Goal: Task Accomplishment & Management: Manage account settings

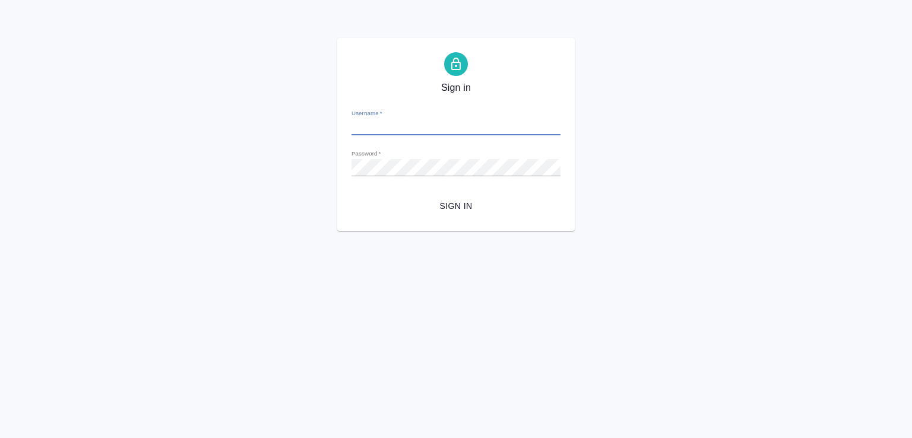
type input "e.malofeeva@awatera.com"
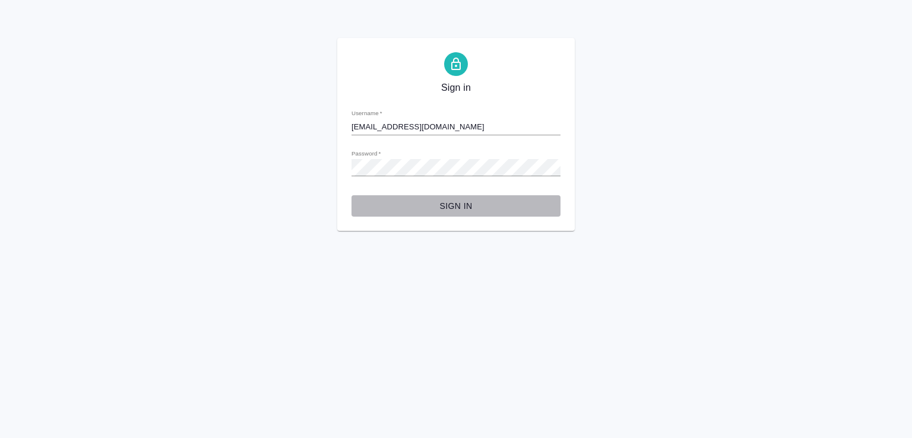
click at [461, 203] on span "Sign in" at bounding box center [456, 206] width 190 height 15
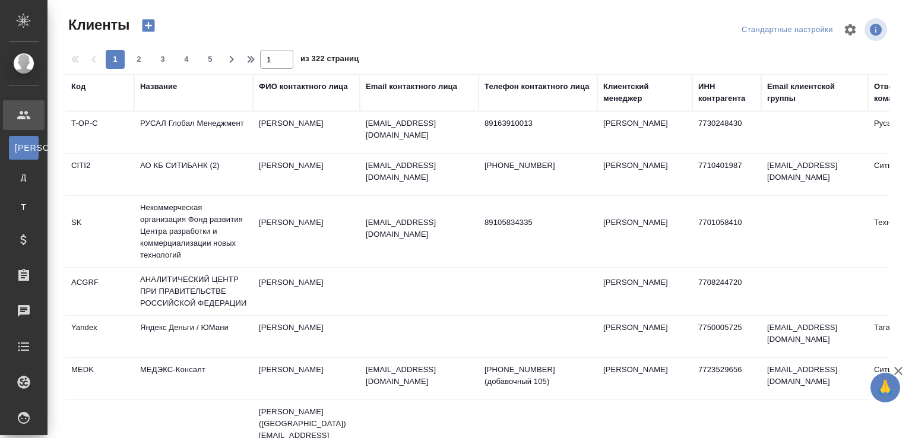
select select "RU"
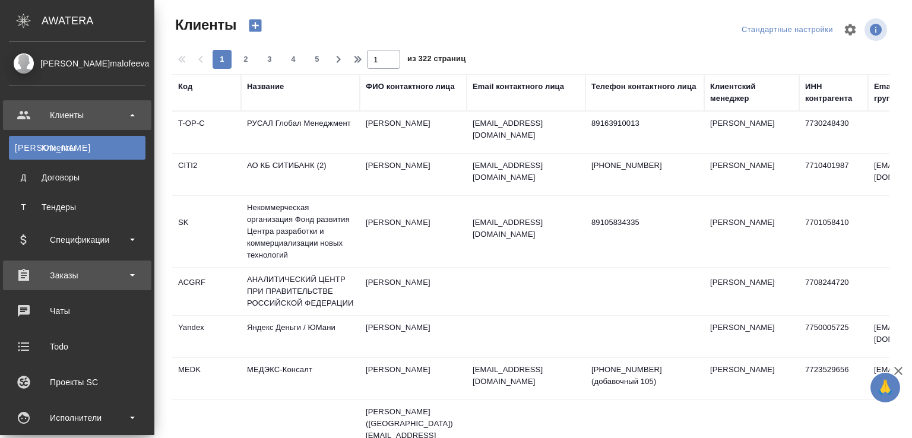
click at [81, 271] on div "Заказы" at bounding box center [77, 275] width 137 height 18
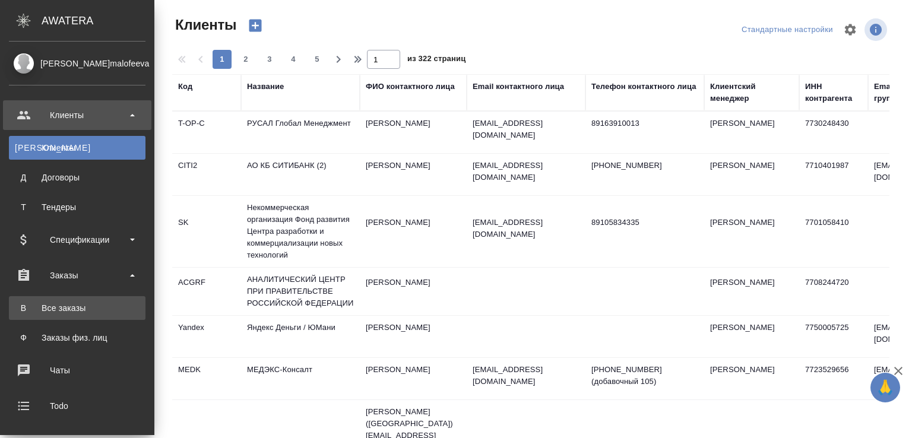
click at [75, 309] on div "Все заказы" at bounding box center [77, 308] width 125 height 12
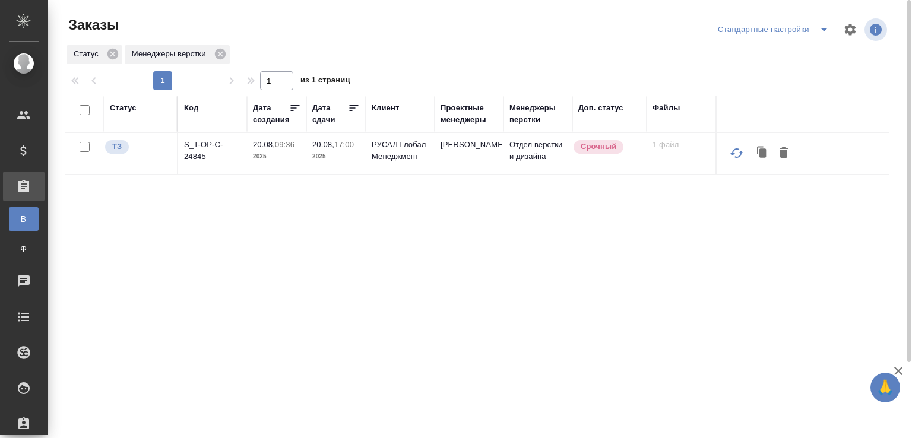
click at [190, 110] on div "Код" at bounding box center [191, 108] width 14 height 12
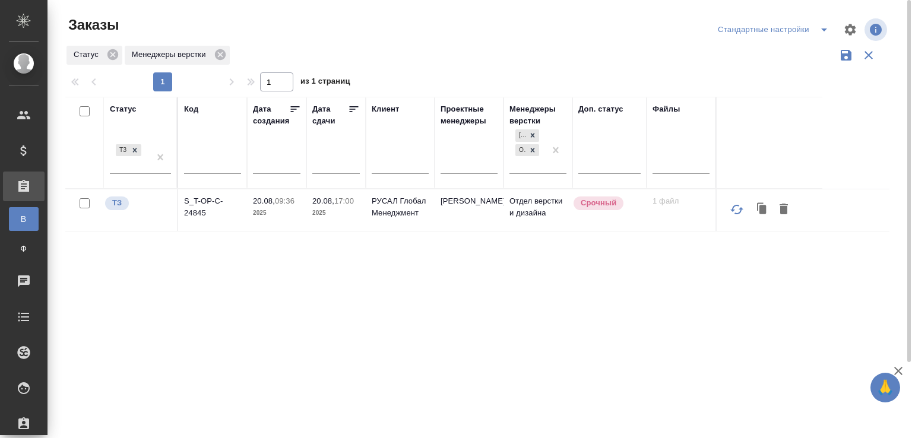
click at [195, 164] on input "text" at bounding box center [212, 166] width 57 height 15
paste input "S_Haier-819"
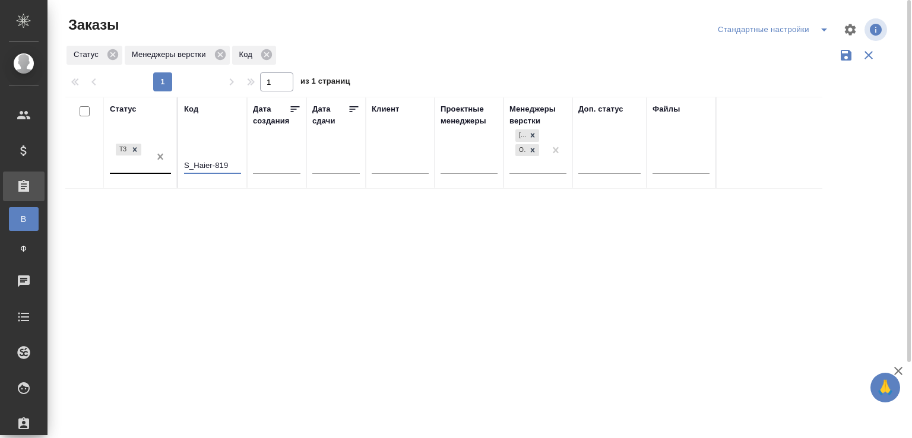
type input "S_Haier-819"
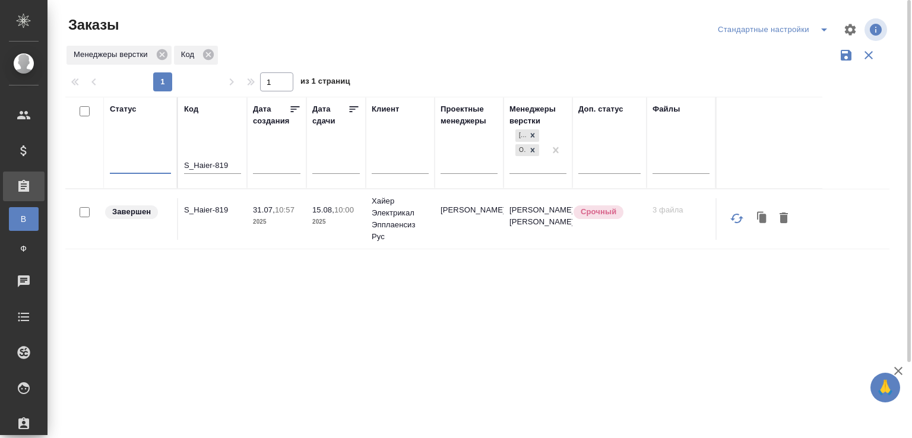
click at [211, 205] on p "S_Haier-819" at bounding box center [212, 210] width 57 height 12
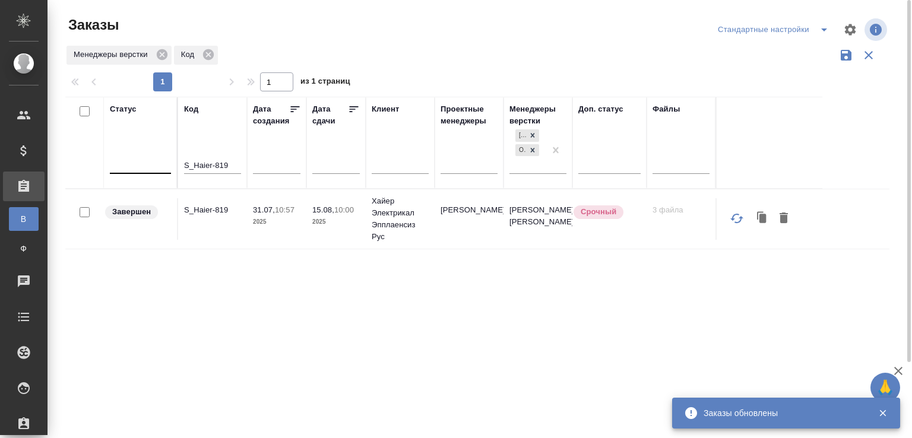
click at [444, 15] on div at bounding box center [482, 29] width 278 height 28
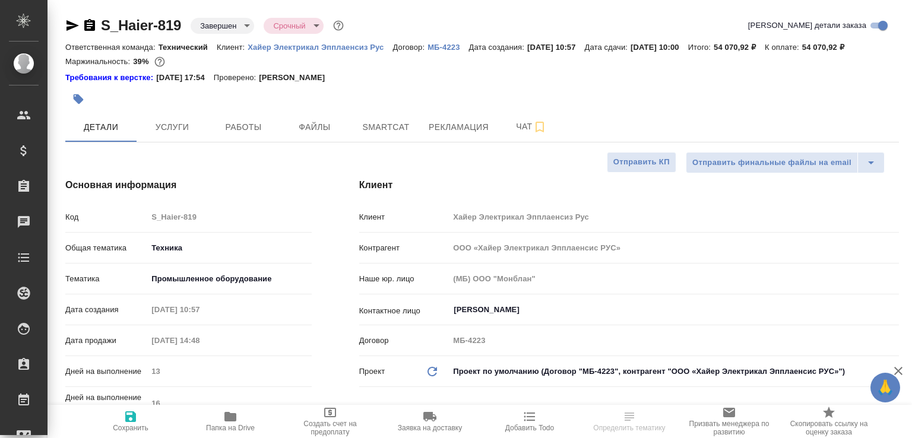
select select "RU"
click at [226, 407] on button "Папка на Drive" at bounding box center [230, 421] width 100 height 33
select select "RU"
type textarea "x"
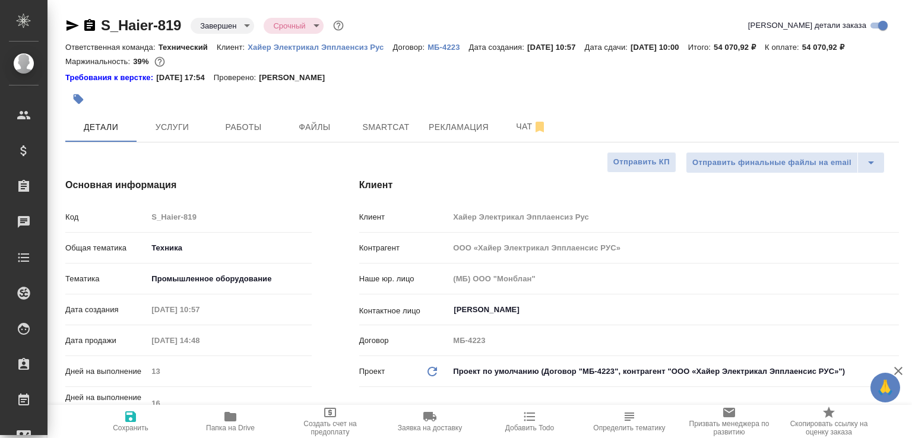
type textarea "x"
drag, startPoint x: 510, startPoint y: 152, endPoint x: 911, endPoint y: 280, distance: 420.6
click at [512, 142] on button "Чат" at bounding box center [531, 127] width 71 height 30
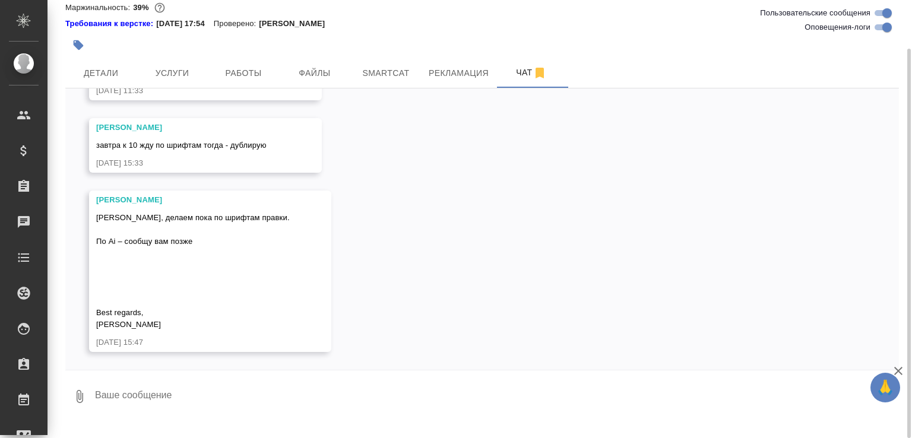
scroll to position [17272, 0]
click at [183, 408] on textarea at bounding box center [496, 396] width 805 height 40
paste textarea "https://drive.awatera.com/apps/files/files?dir=/Shares/%D0%A5%D0%B0%D0%B9%D0%B5…"
type textarea "Шрифты заменили https://drive.awatera.com/apps/files/files?dir=/Shares/%D0%A5%D…"
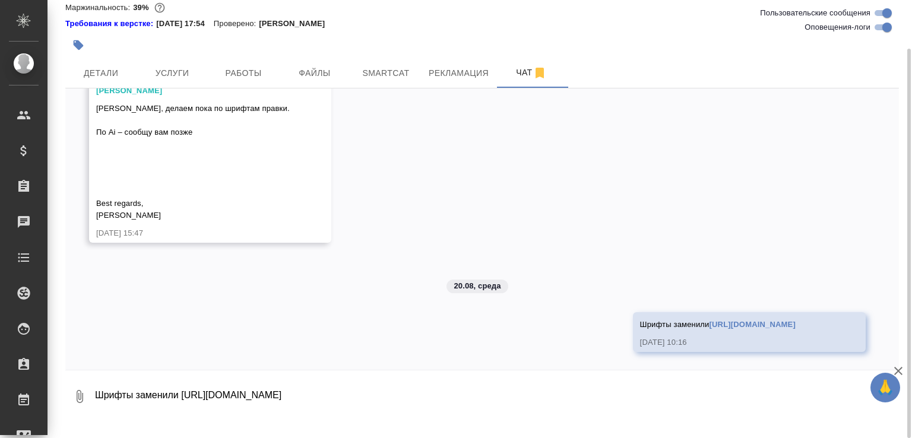
scroll to position [17417, 0]
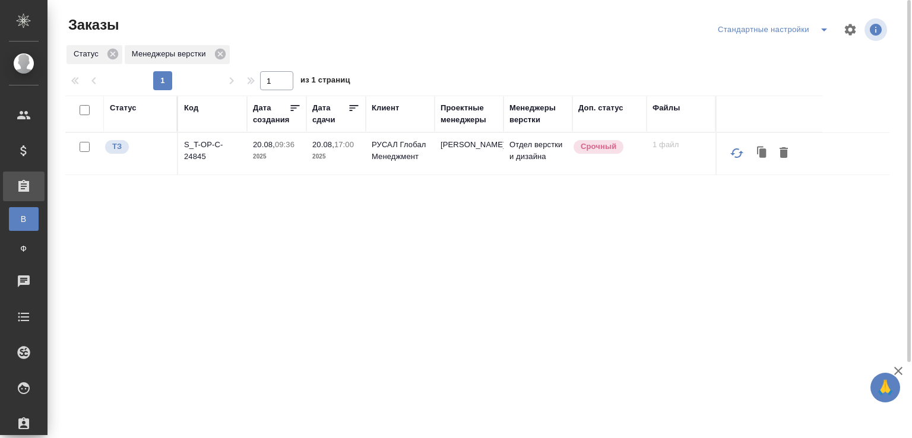
click at [202, 160] on p "S_T-OP-C-24845" at bounding box center [212, 151] width 57 height 24
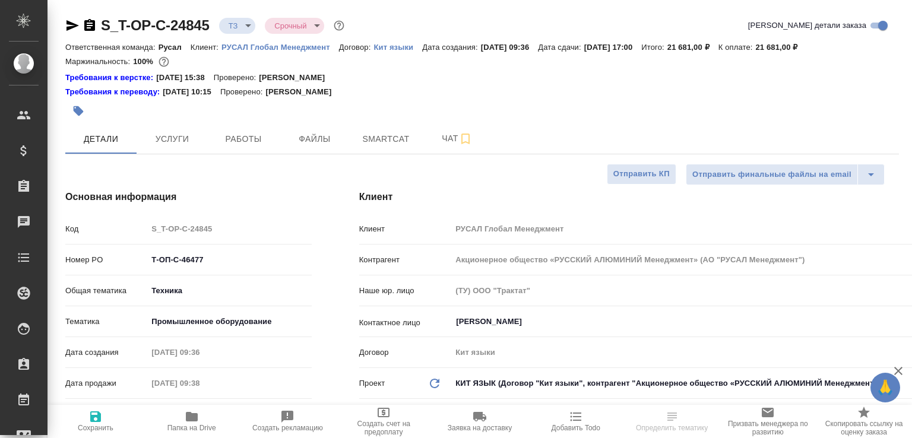
select select "RU"
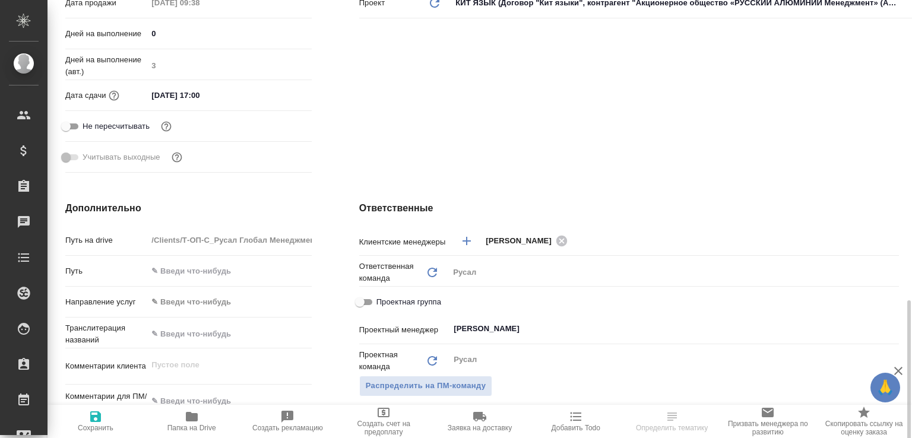
scroll to position [507, 0]
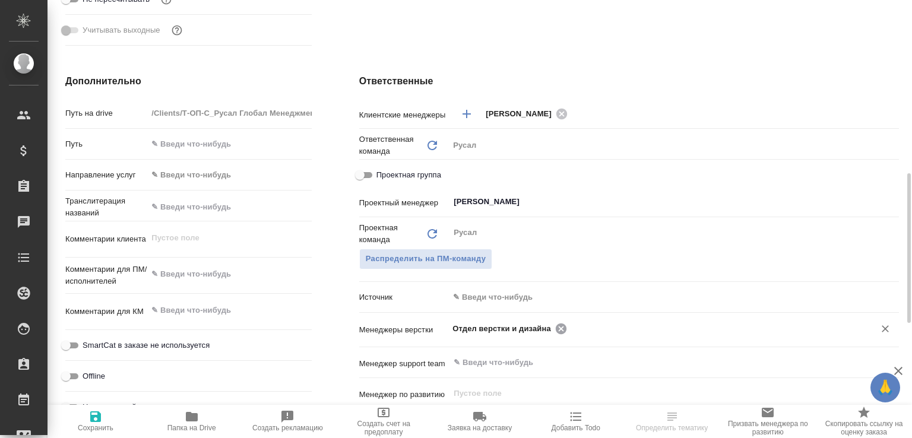
click at [556, 328] on icon at bounding box center [560, 328] width 13 height 13
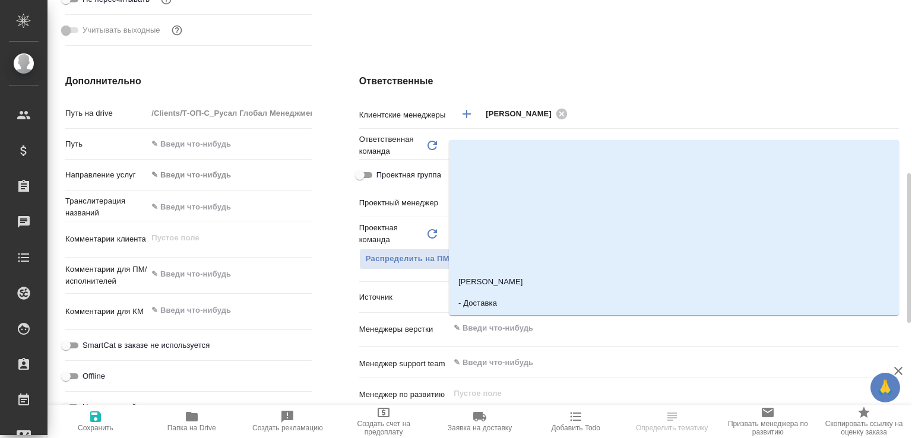
click at [556, 328] on input "text" at bounding box center [653, 328] width 403 height 14
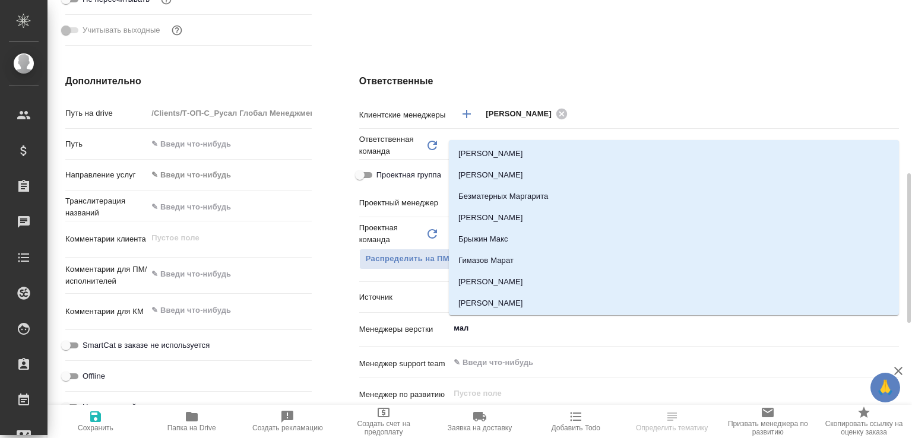
type input "мало"
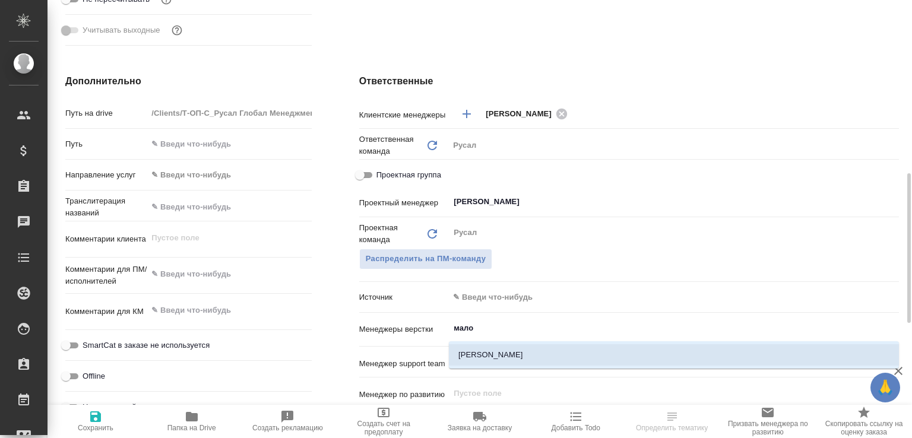
click at [534, 351] on li "Малофеева Екатерина" at bounding box center [674, 354] width 450 height 21
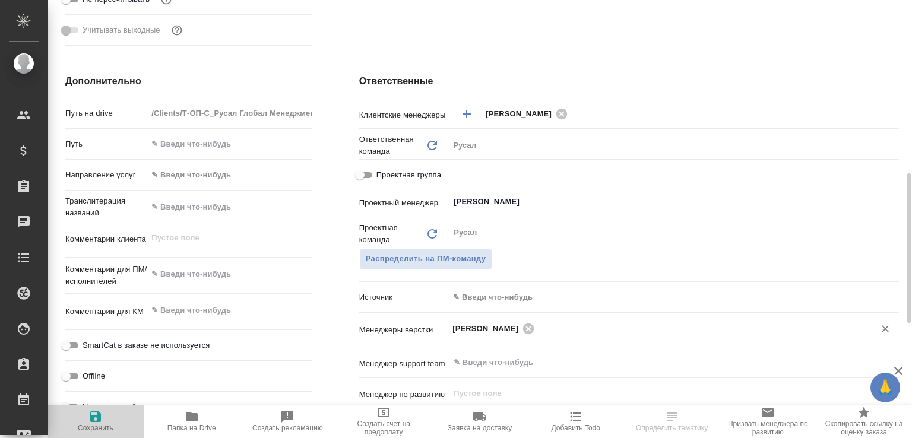
click at [84, 420] on span "Сохранить" at bounding box center [96, 421] width 82 height 23
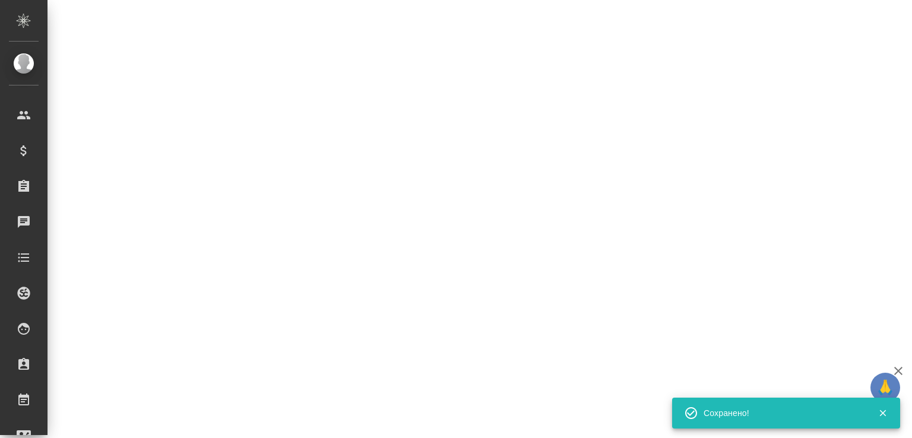
select select "RU"
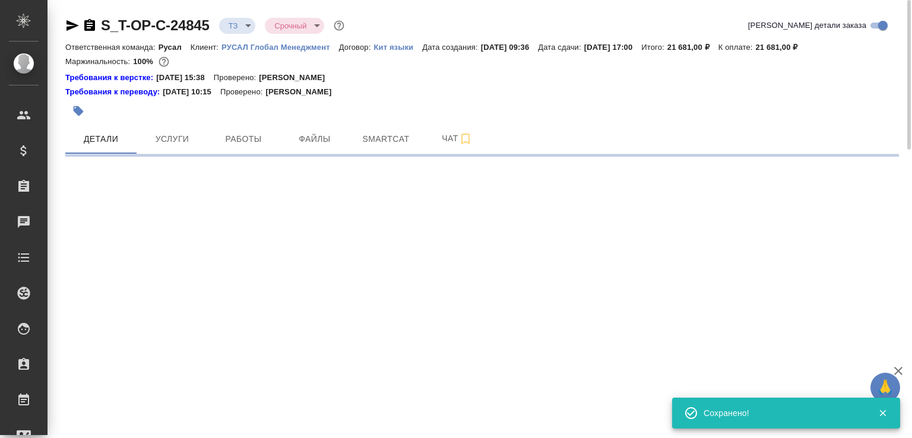
scroll to position [0, 0]
select select "RU"
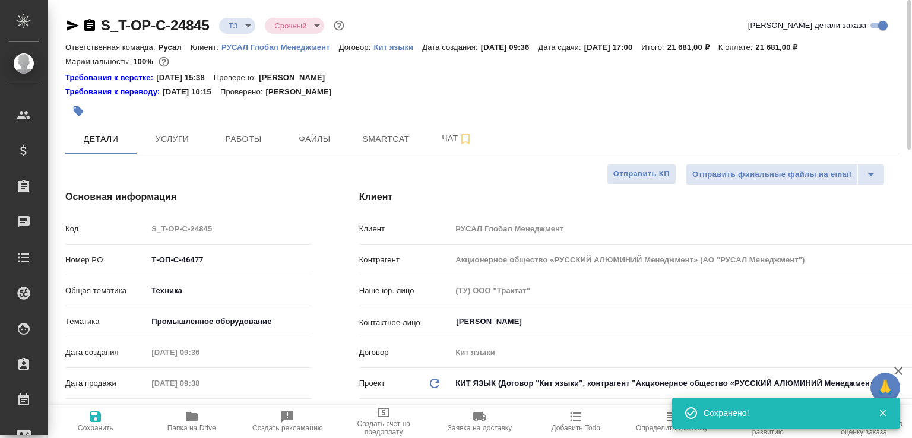
type textarea "x"
click at [93, 425] on span "Сохранить" at bounding box center [96, 428] width 36 height 8
type textarea "x"
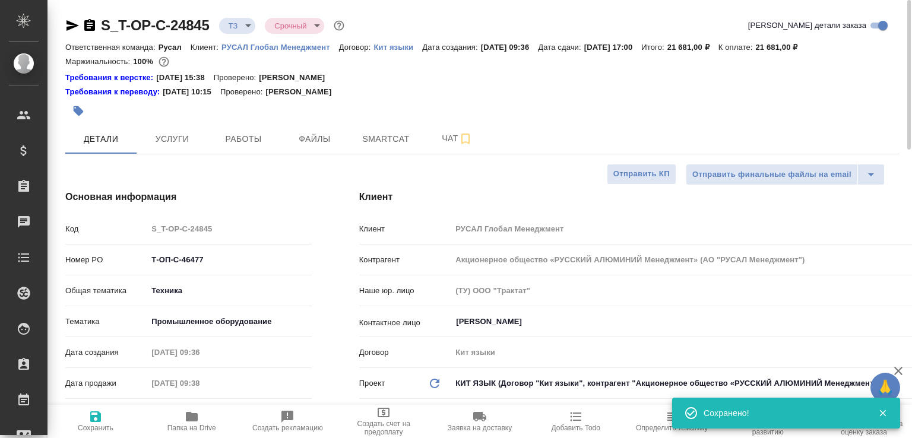
type textarea "x"
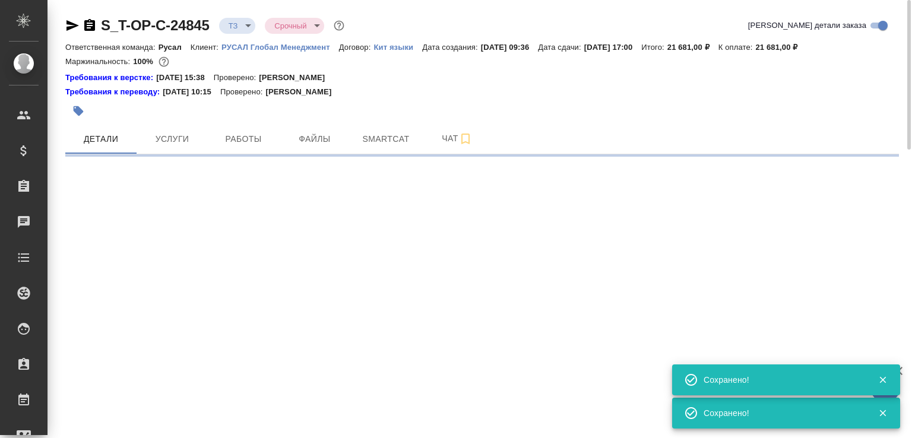
select select "RU"
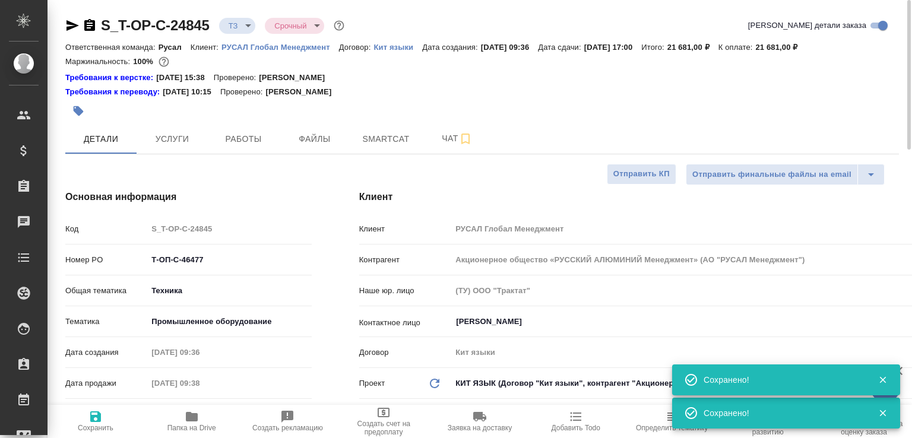
click at [199, 420] on span "Папка на Drive" at bounding box center [192, 421] width 82 height 23
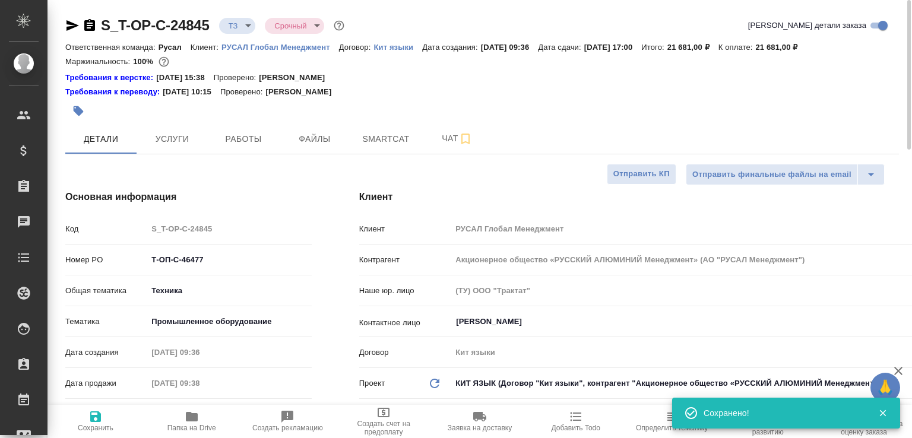
type textarea "x"
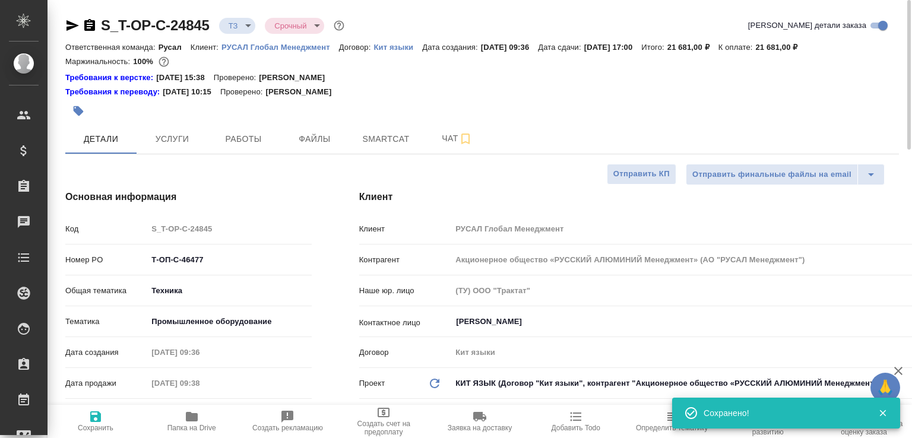
type textarea "x"
click at [91, 24] on icon "button" at bounding box center [89, 25] width 11 height 12
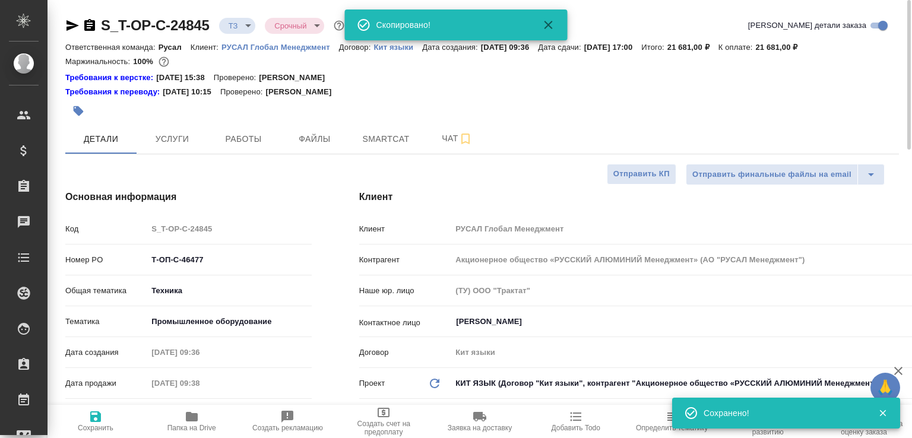
type textarea "x"
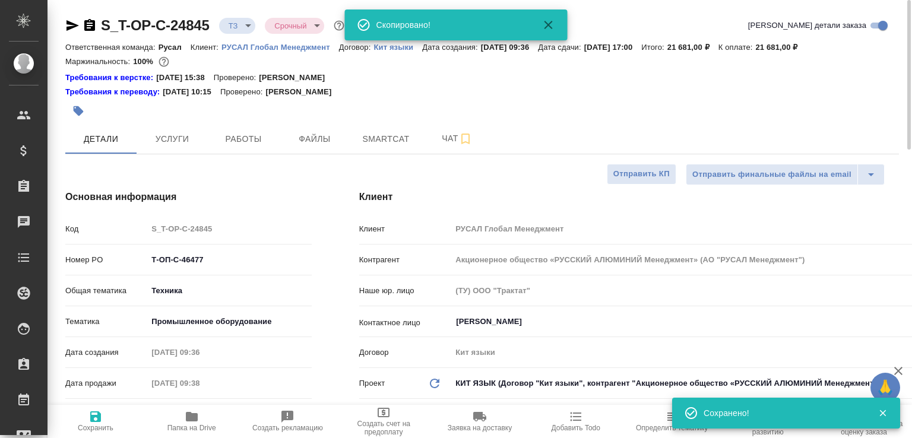
type textarea "x"
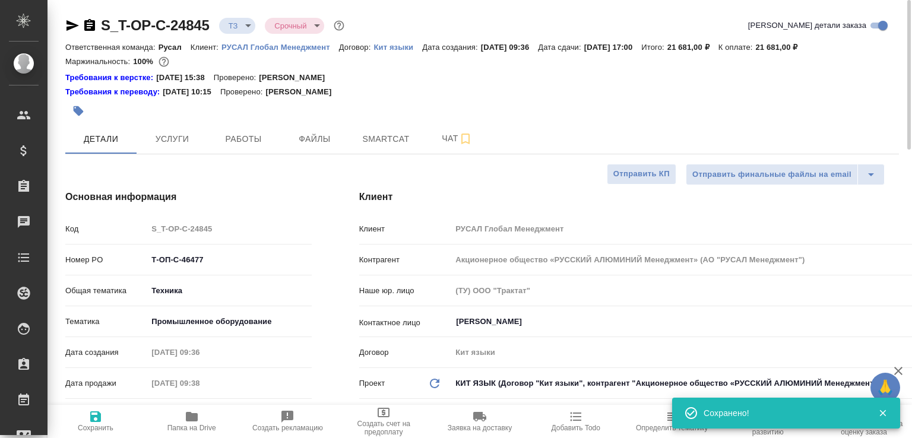
type textarea "x"
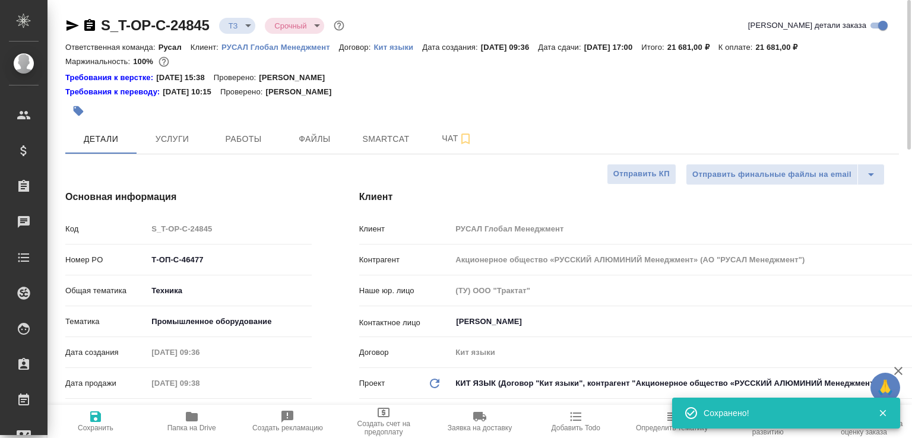
type textarea "x"
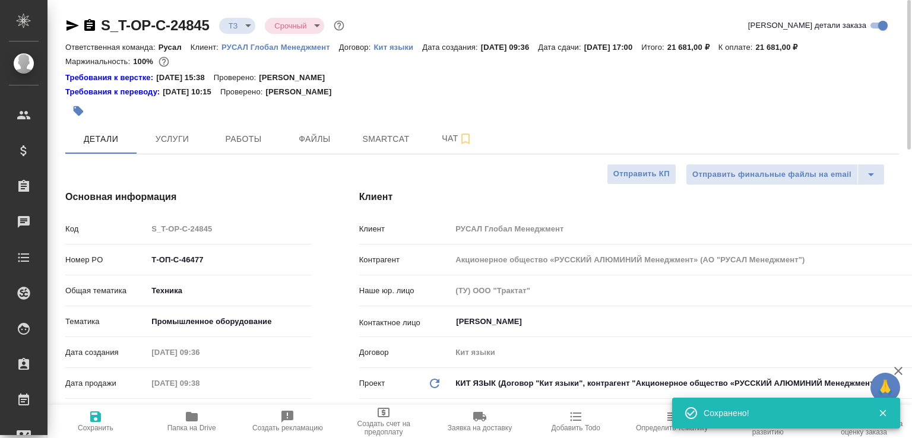
type textarea "x"
click at [253, 27] on body "🙏 .cls-1 fill:#fff; AWATERA Малофеева Екатерина e.malofeeva Клиенты Спецификаци…" at bounding box center [456, 219] width 912 height 438
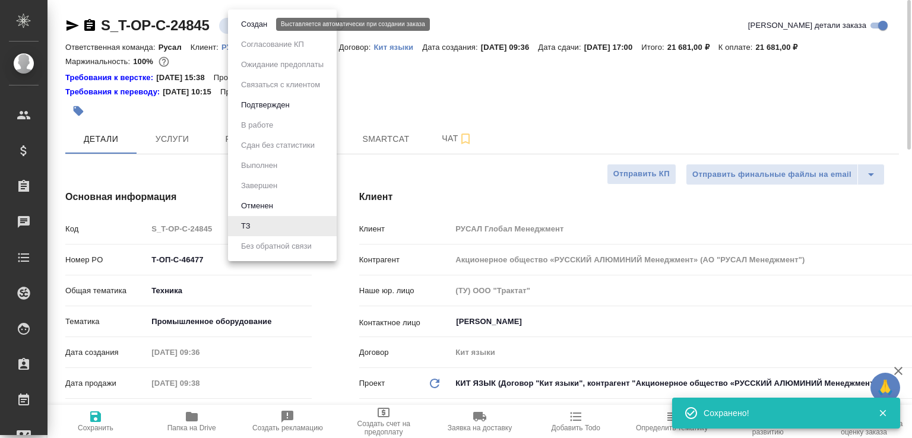
click at [253, 27] on button "Создан" at bounding box center [253, 24] width 33 height 13
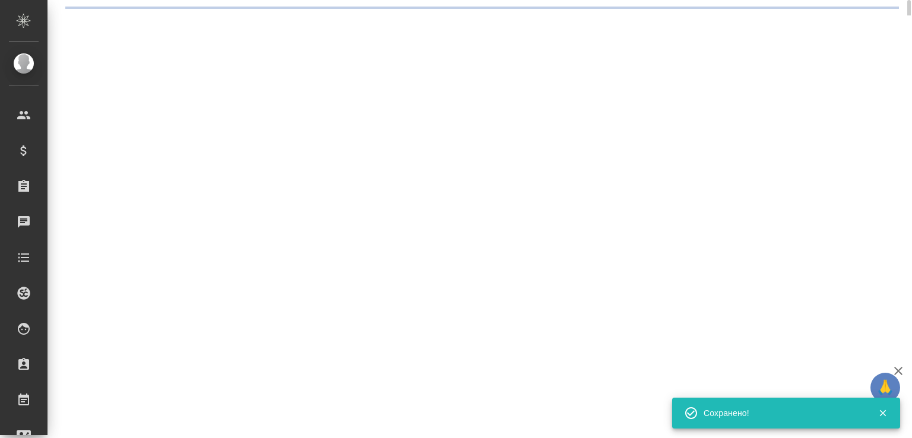
select select "RU"
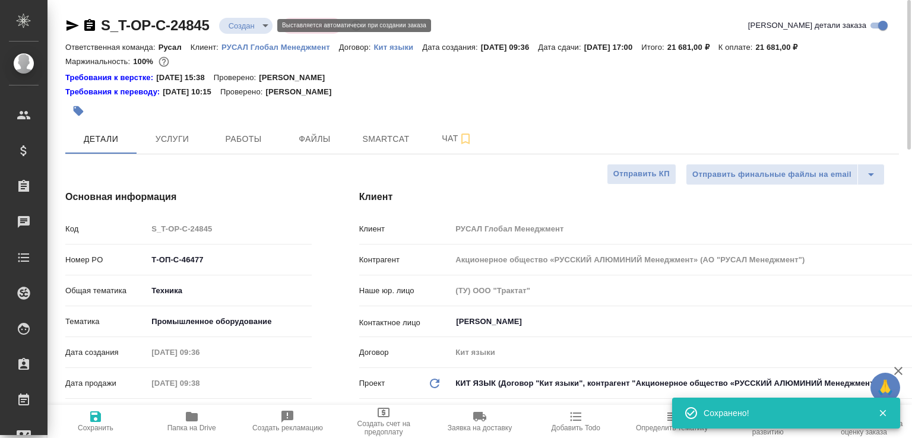
type textarea "x"
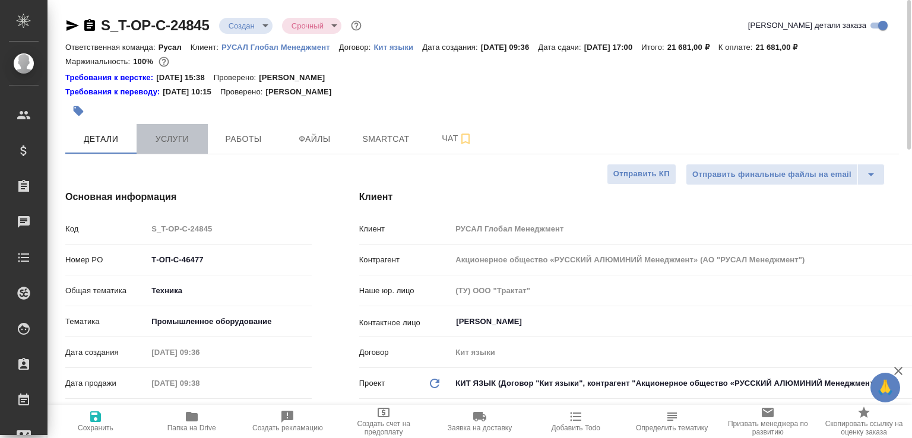
click at [163, 147] on button "Услуги" at bounding box center [172, 139] width 71 height 30
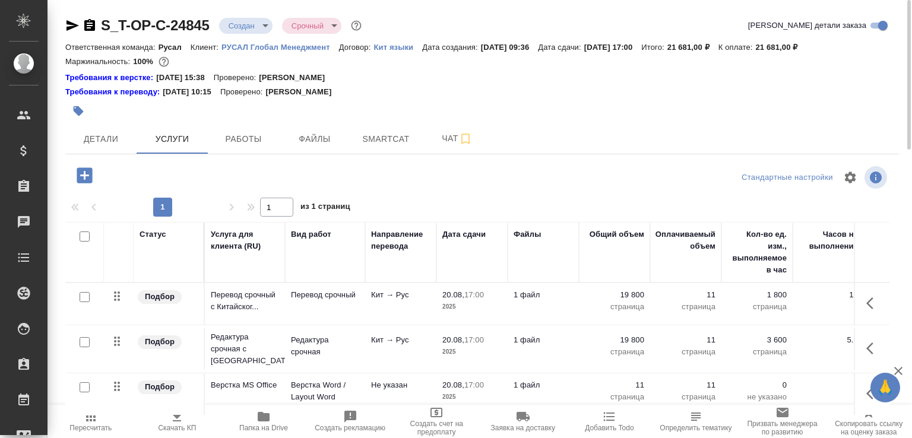
click at [531, 103] on div at bounding box center [343, 111] width 556 height 26
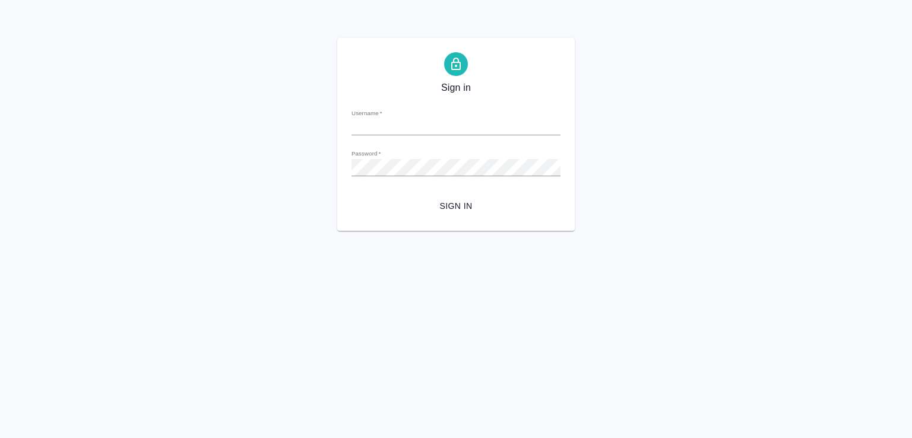
type input "[EMAIL_ADDRESS][DOMAIN_NAME]"
click at [456, 202] on span "Sign in" at bounding box center [456, 206] width 190 height 15
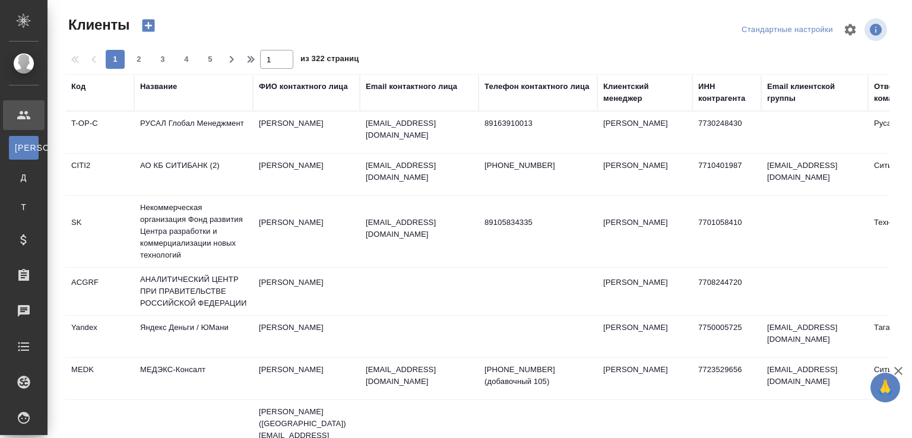
select select "RU"
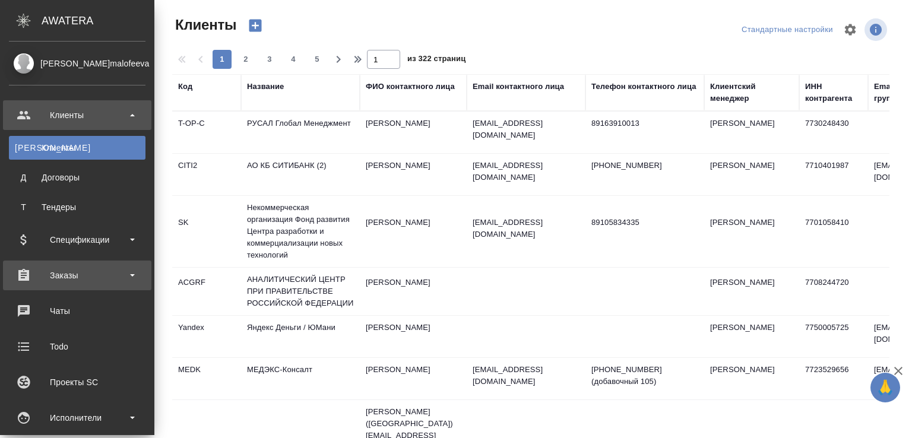
click at [70, 282] on div "Заказы" at bounding box center [77, 275] width 137 height 18
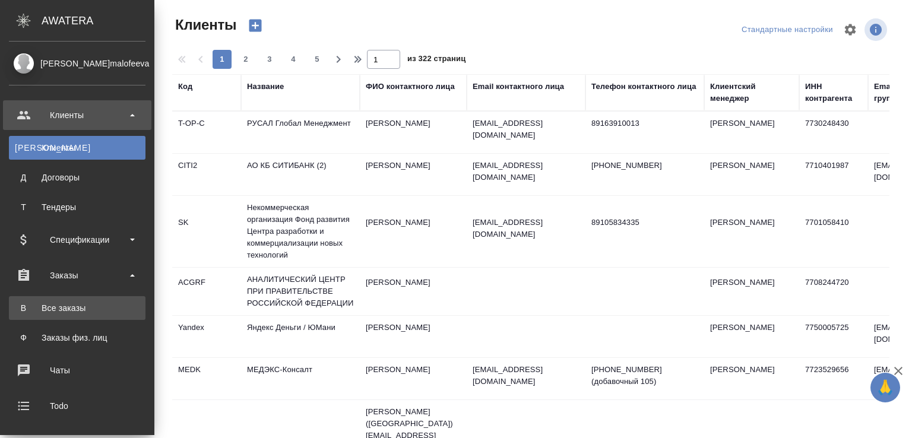
click at [86, 302] on div "Все заказы" at bounding box center [77, 308] width 125 height 12
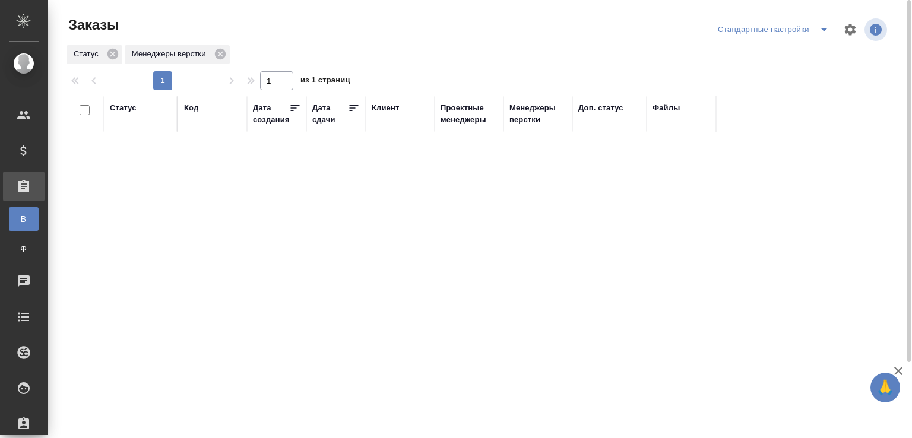
click at [192, 110] on div "Код" at bounding box center [191, 108] width 14 height 12
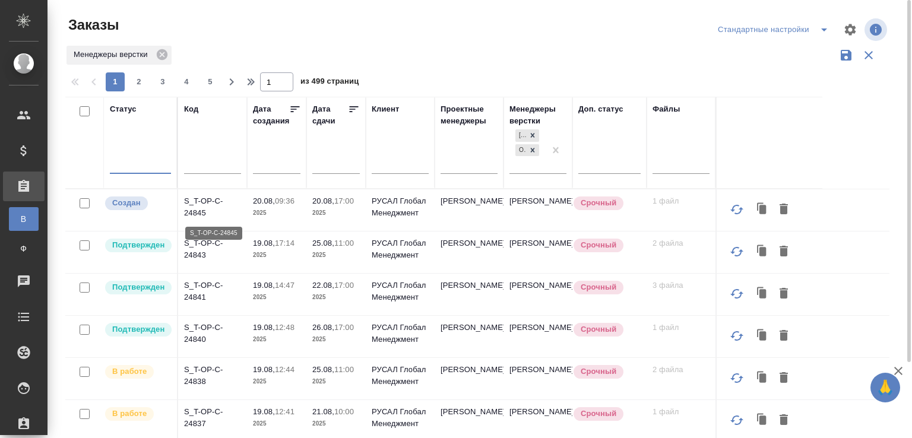
click at [195, 214] on p "S_T-OP-C-24845" at bounding box center [212, 207] width 57 height 24
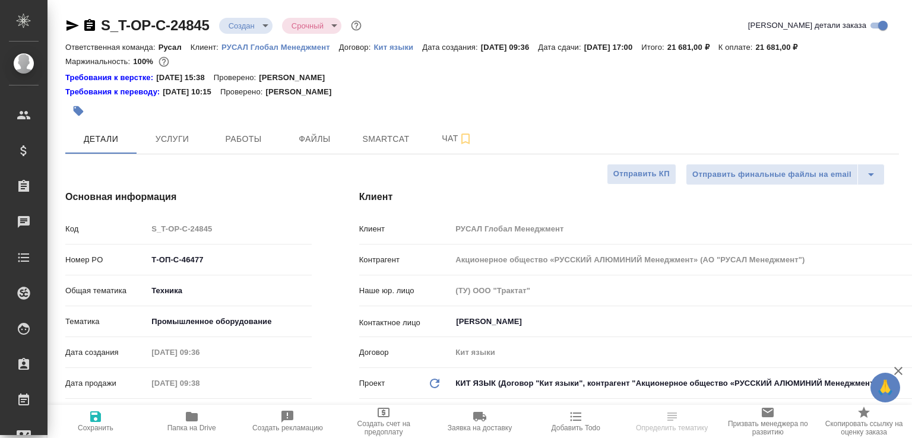
select select "RU"
click at [449, 125] on button "Чат" at bounding box center [456, 139] width 71 height 30
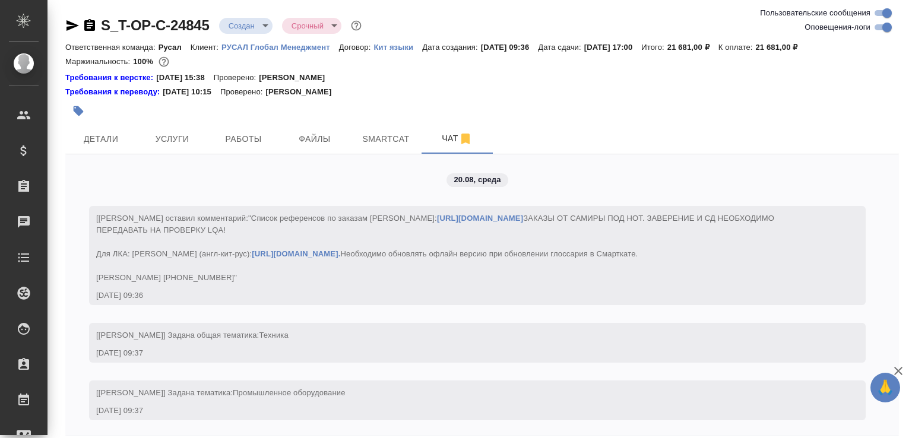
scroll to position [832, 0]
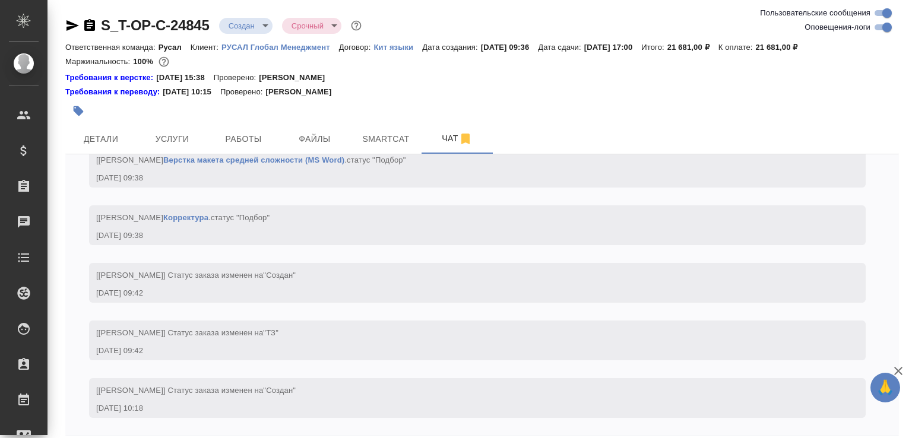
click at [467, 96] on div "Требования к переводу: 04.09.2024 10:15 Проверено: Мухин Павел" at bounding box center [481, 92] width 833 height 12
